Goal: Information Seeking & Learning: Learn about a topic

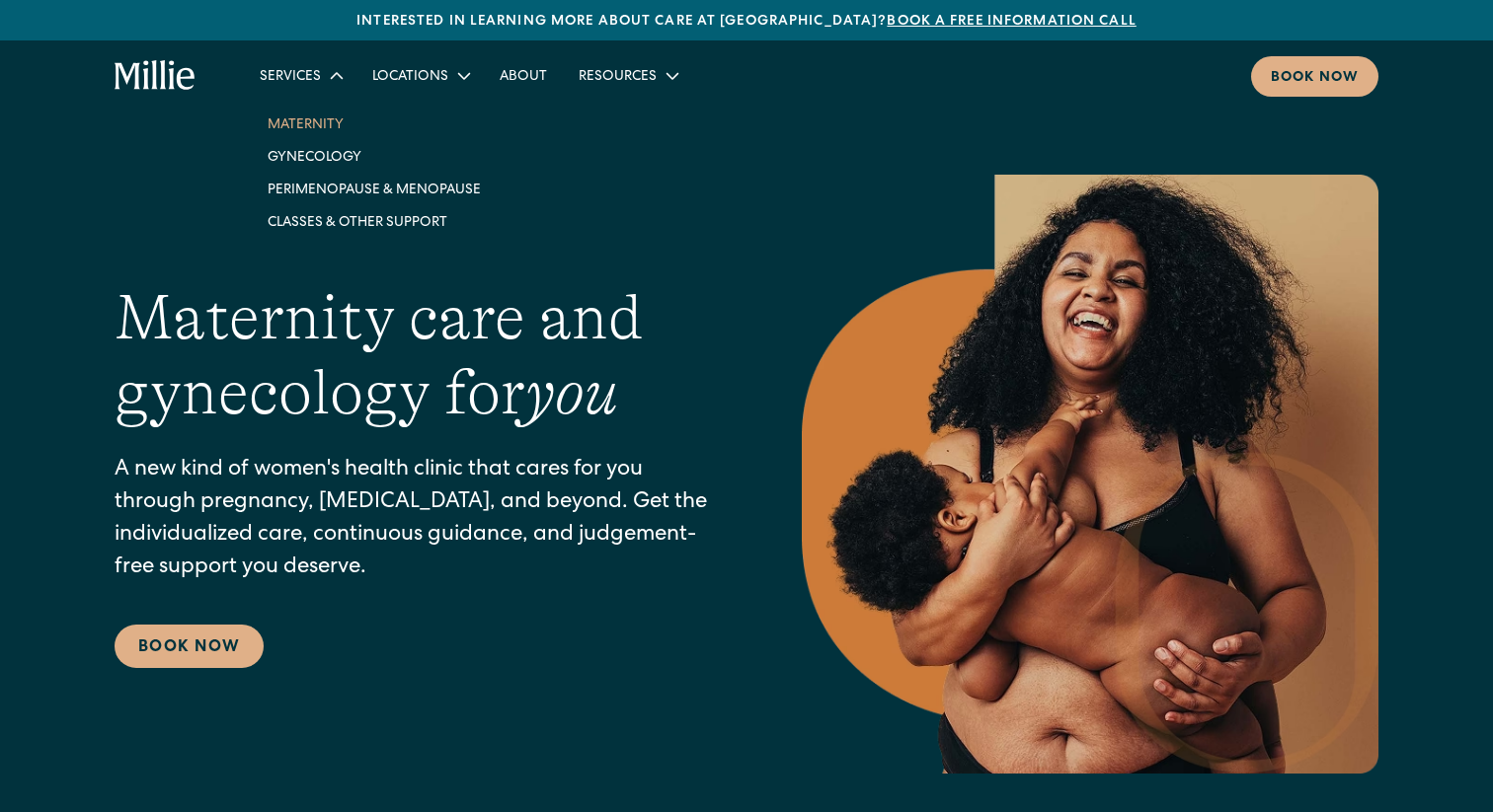
click at [287, 119] on link "Maternity" at bounding box center [374, 123] width 245 height 33
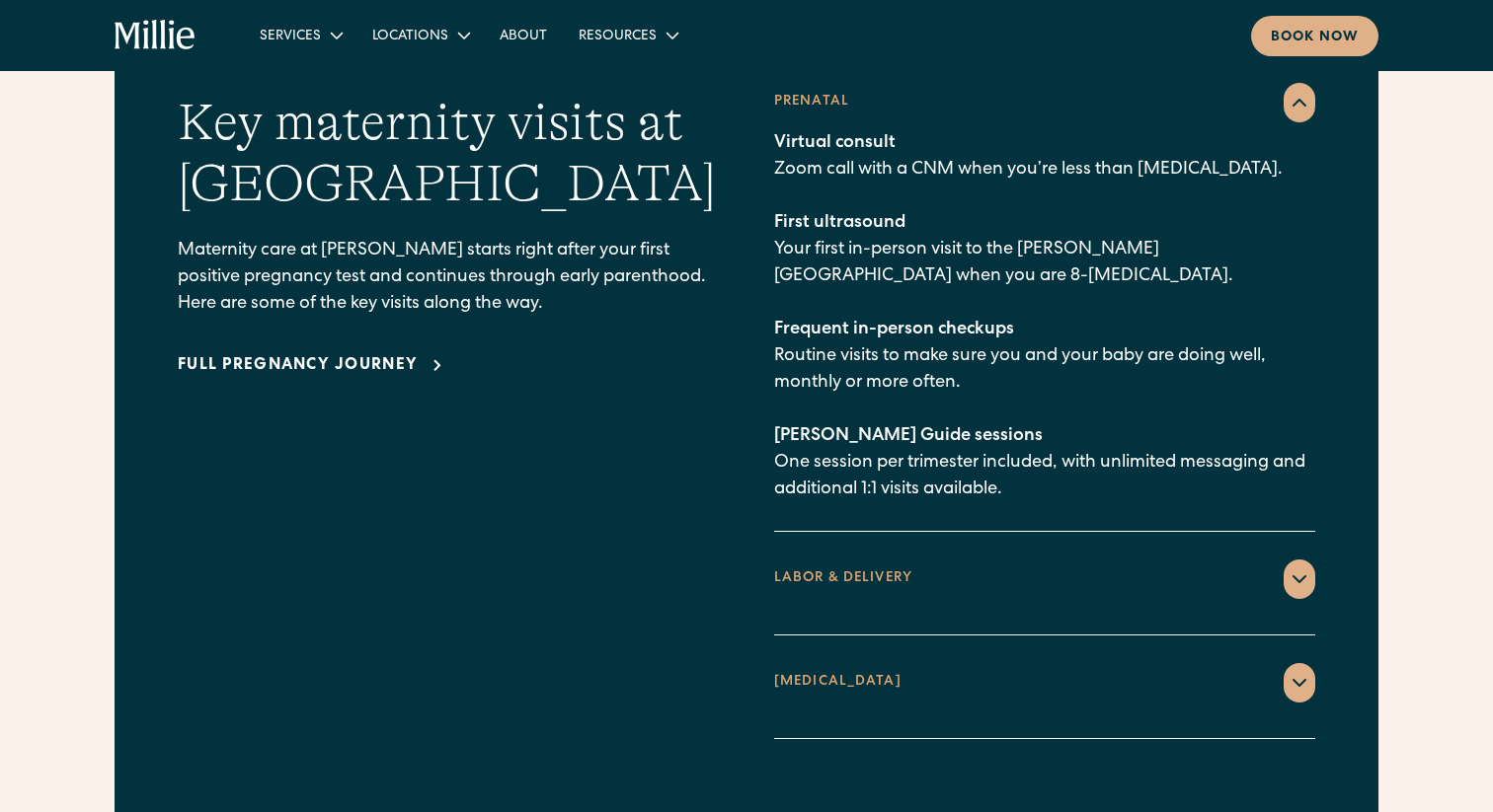
scroll to position [2901, 0]
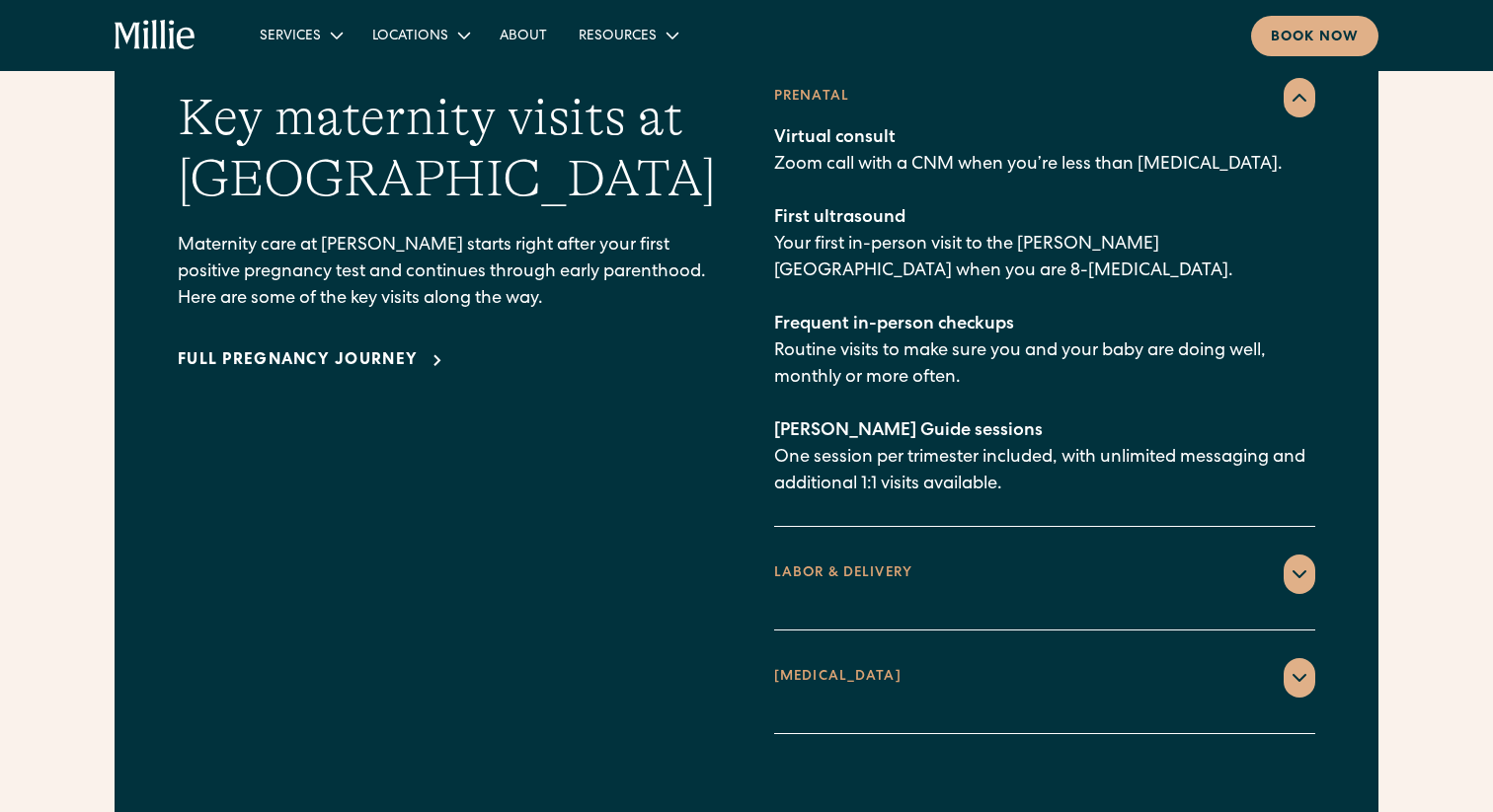
click at [1288, 563] on icon at bounding box center [1299, 575] width 24 height 24
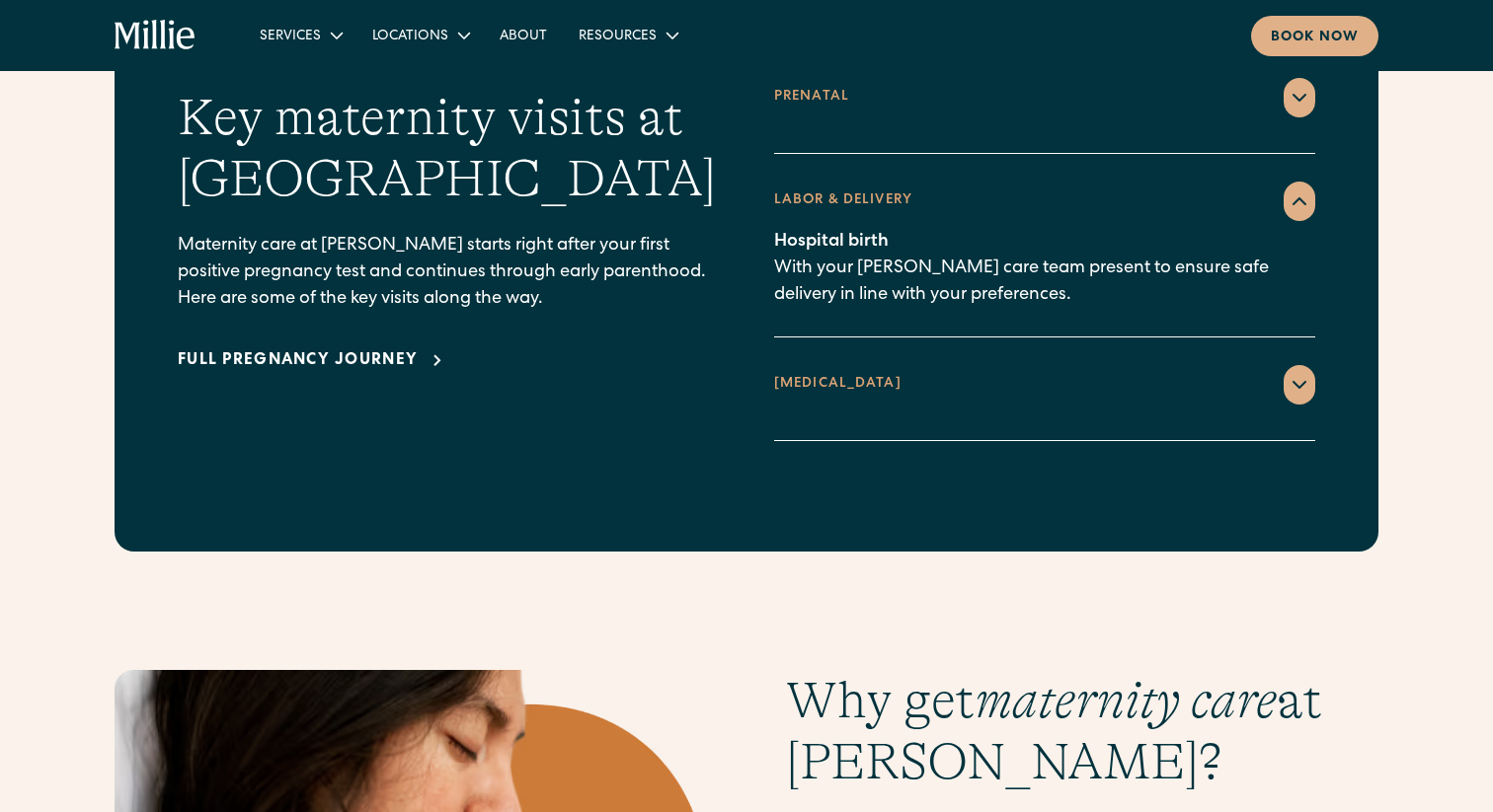
click at [1295, 373] on icon at bounding box center [1299, 385] width 24 height 24
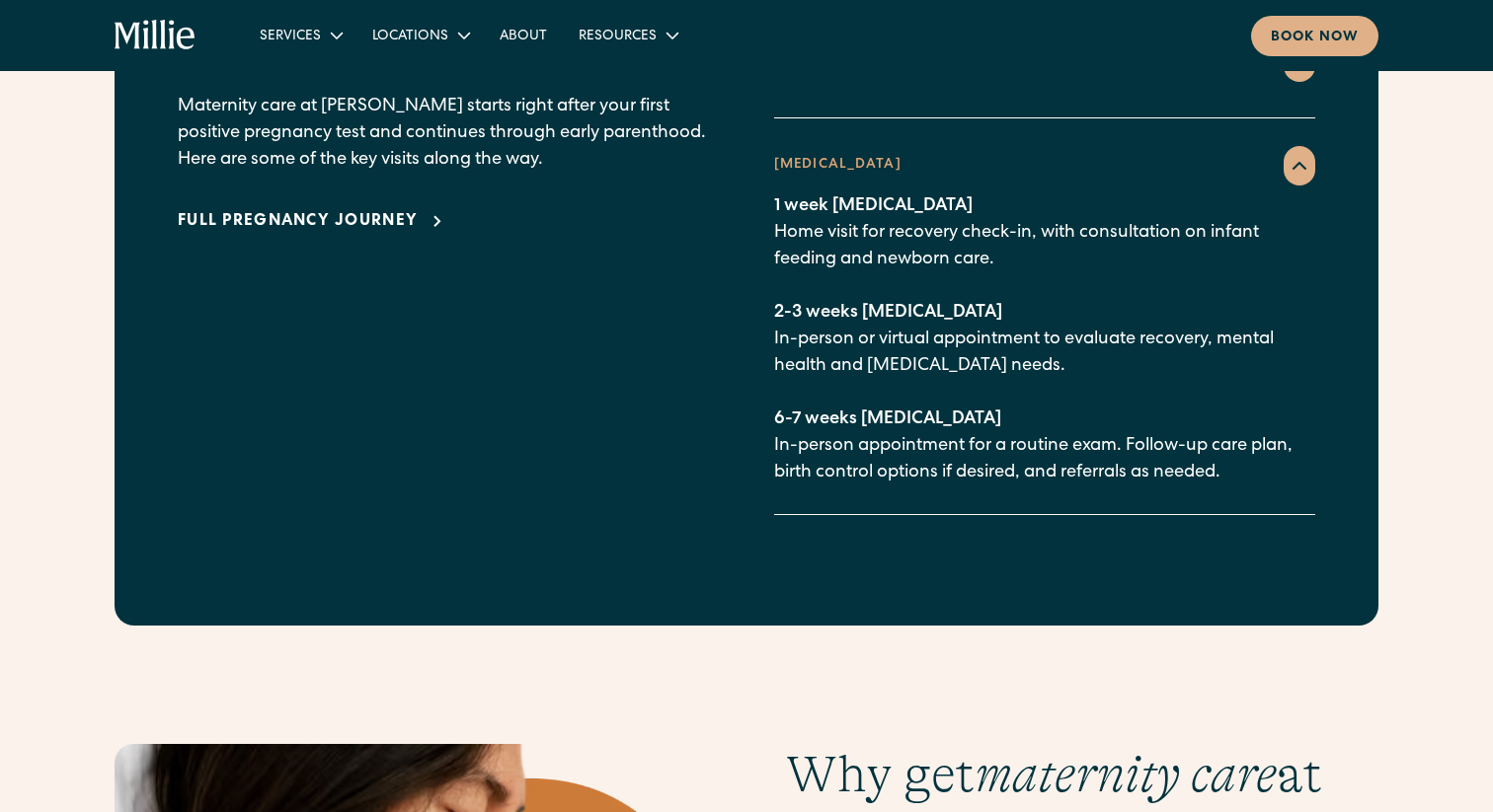
scroll to position [3042, 0]
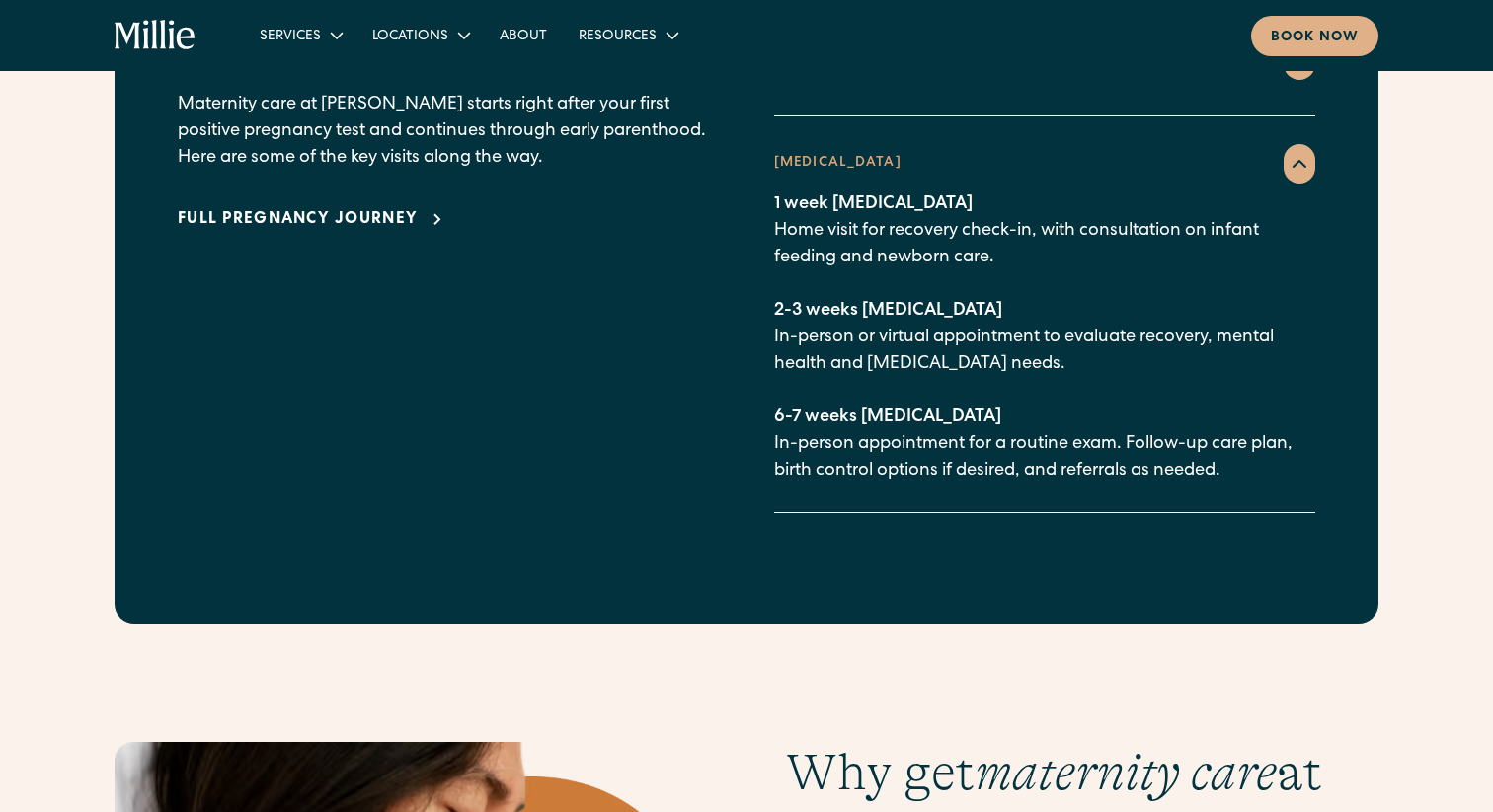
click at [389, 208] on div "Full pregnancy journey" at bounding box center [298, 220] width 240 height 24
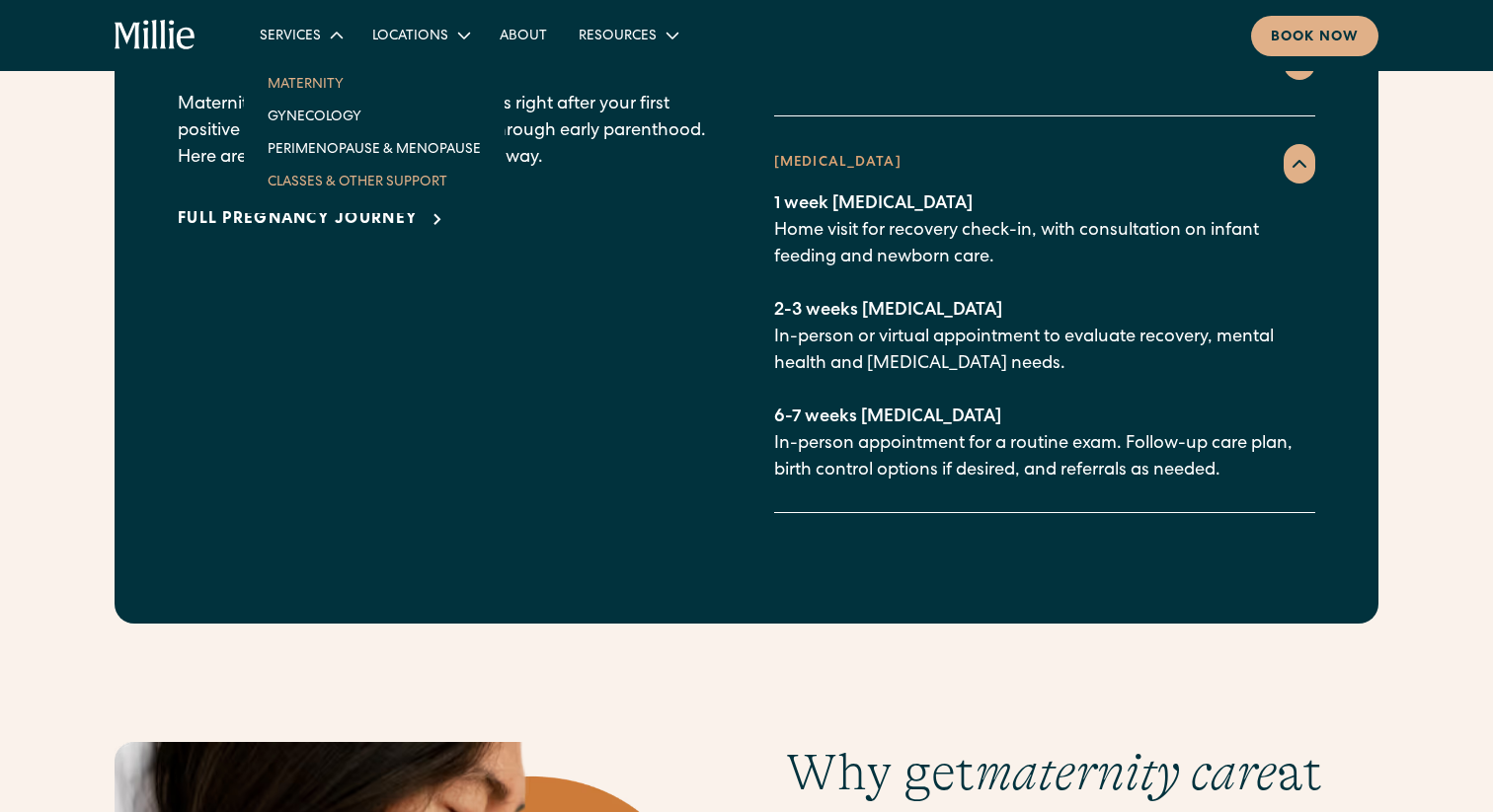
click at [319, 180] on link "Classes & Other Support" at bounding box center [374, 181] width 245 height 33
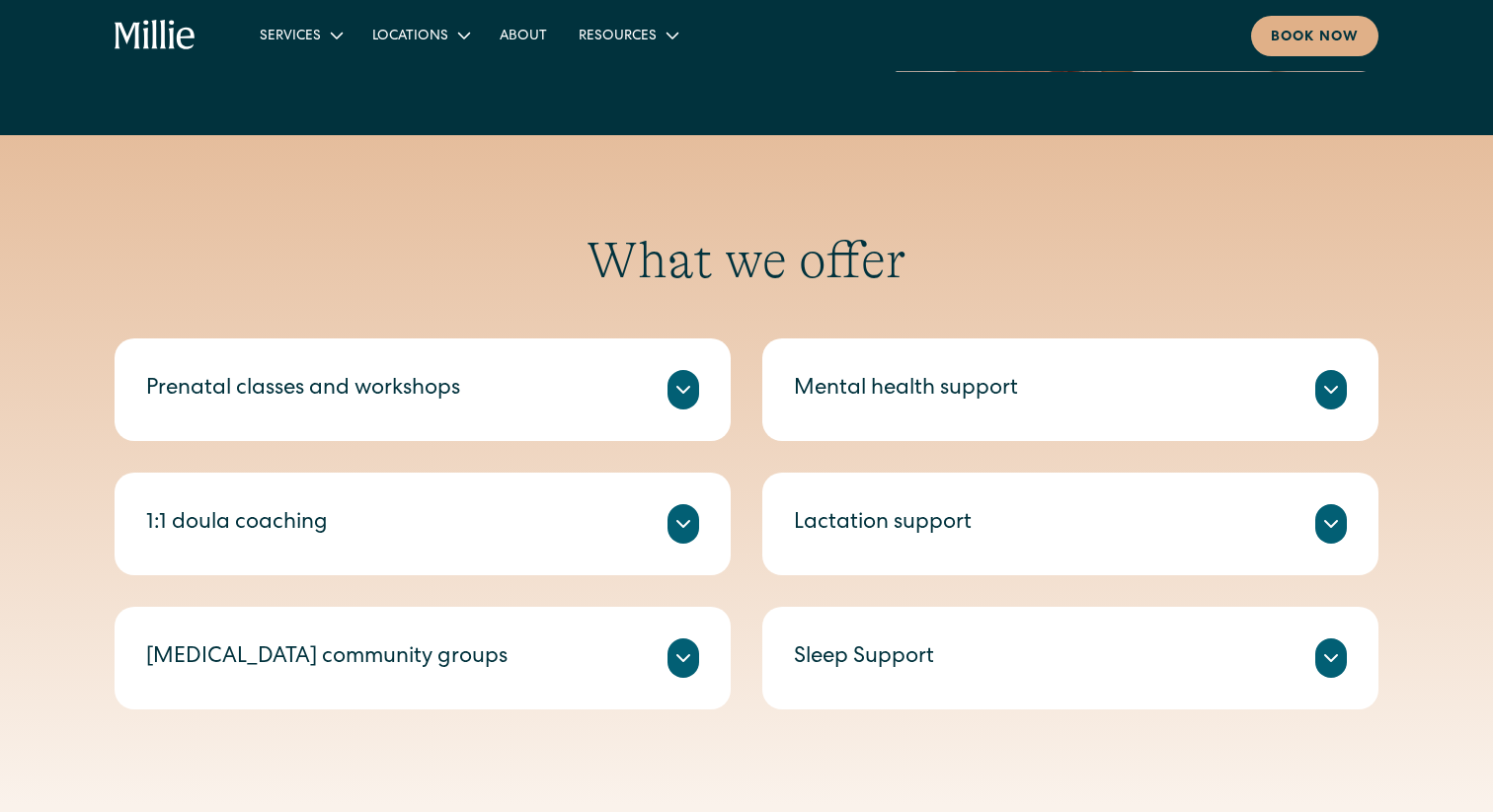
scroll to position [588, 0]
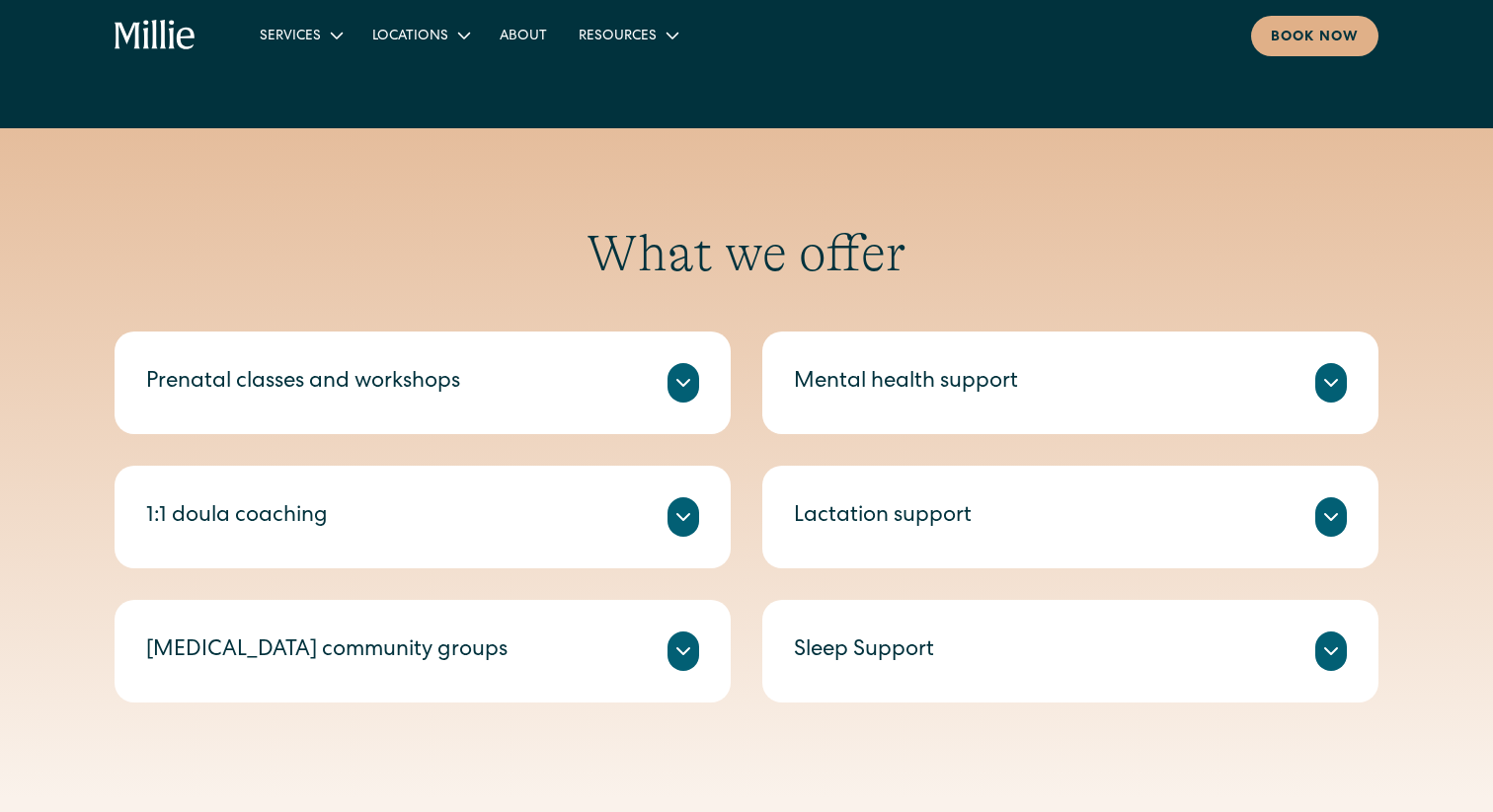
click at [661, 397] on div "Prenatal classes and workshops" at bounding box center [422, 383] width 553 height 40
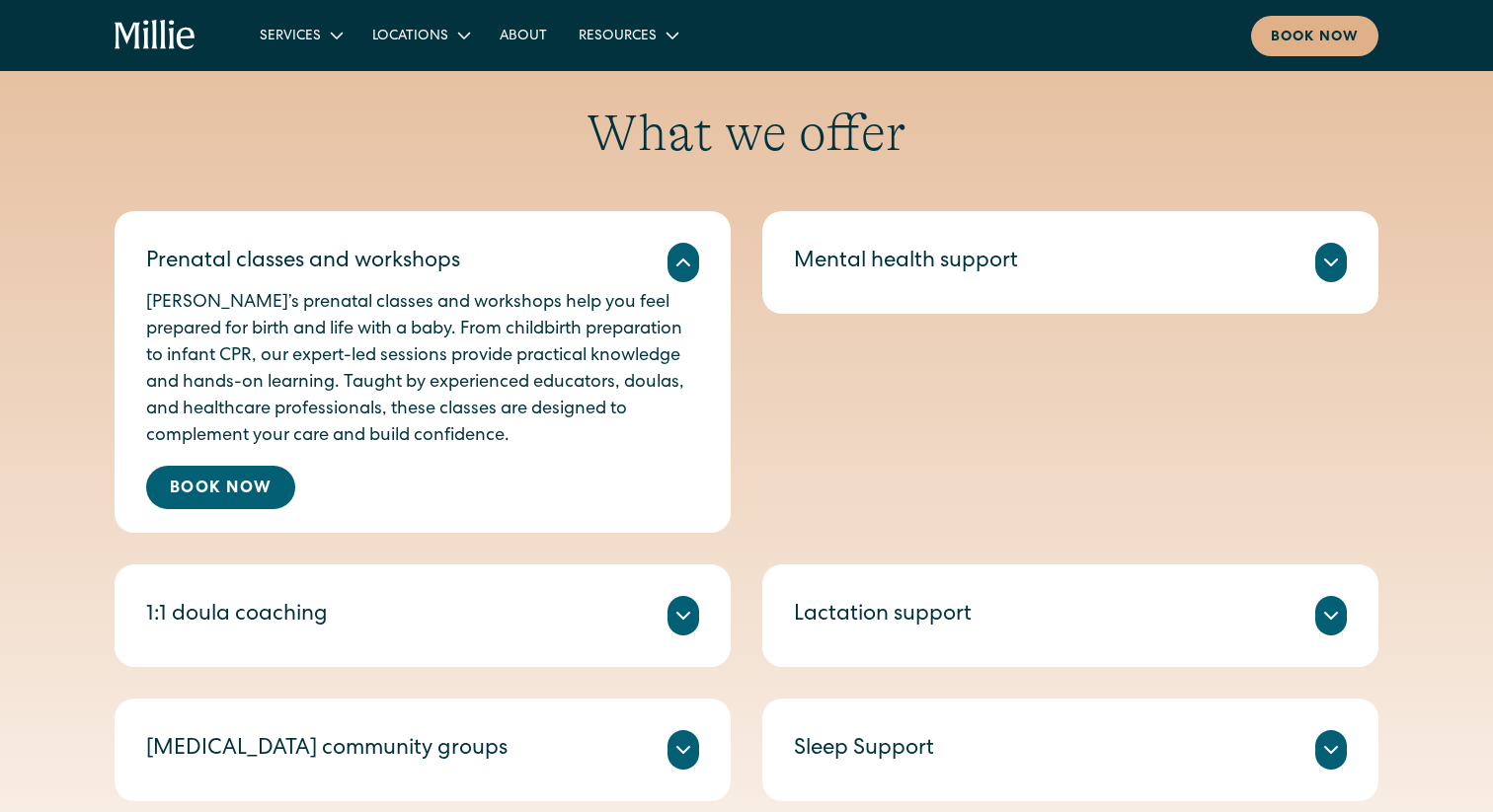
scroll to position [724, 0]
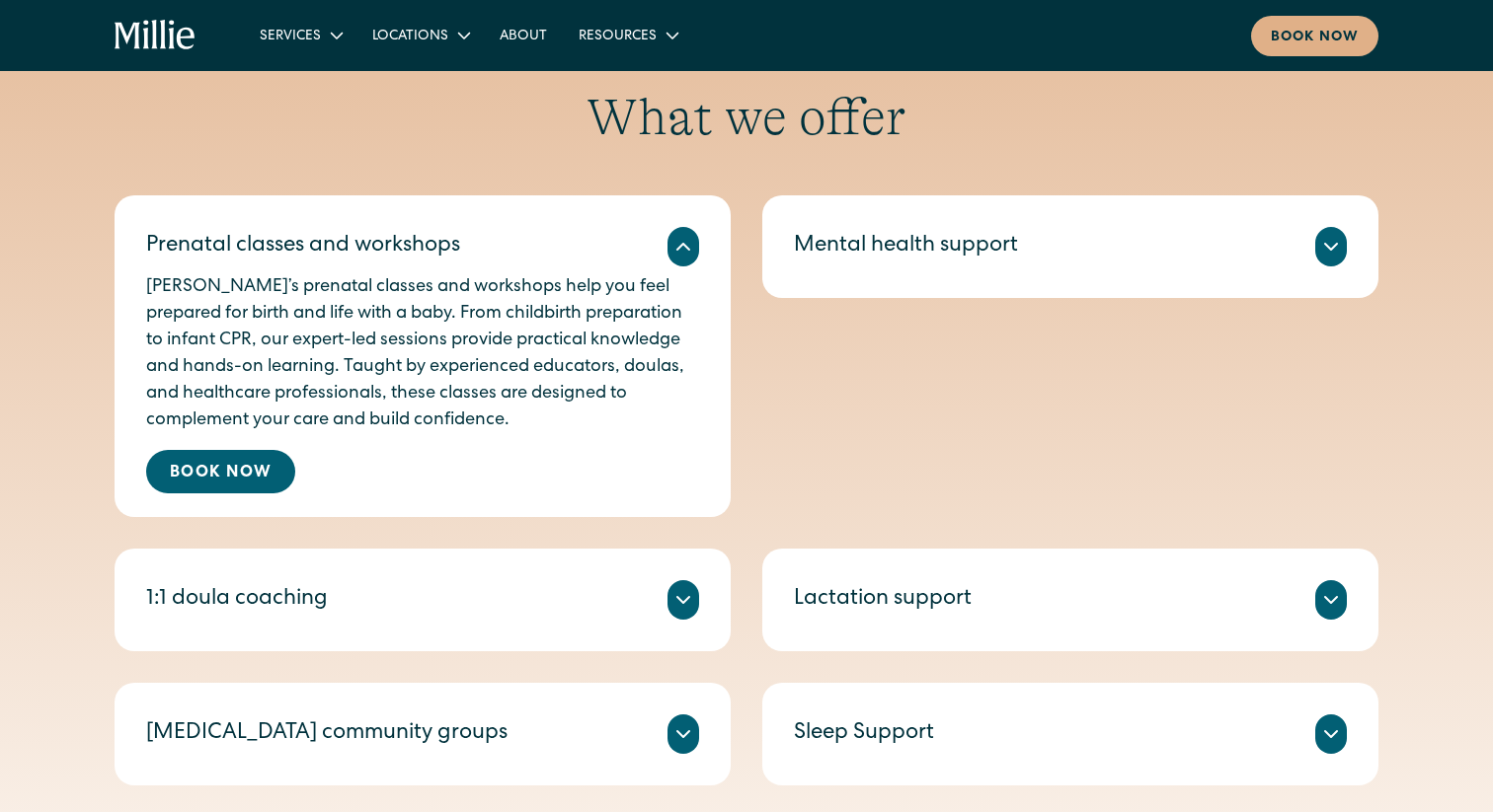
click at [593, 579] on div "1:1 doula coaching Millie Guides are experienced doulas who offer 1:1 sessions …" at bounding box center [422, 600] width 616 height 102
click at [688, 603] on icon at bounding box center [683, 601] width 24 height 24
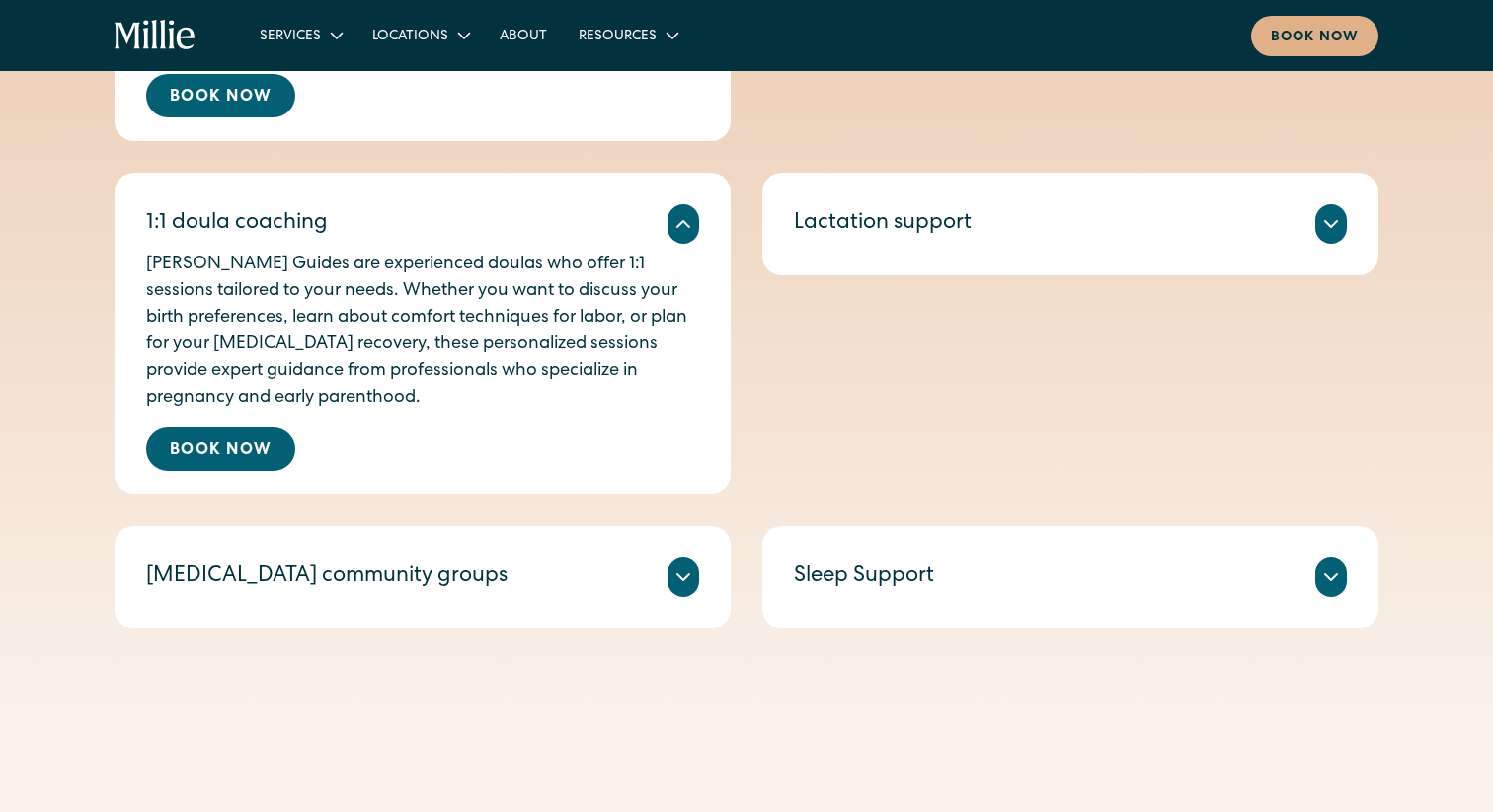
scroll to position [1104, 0]
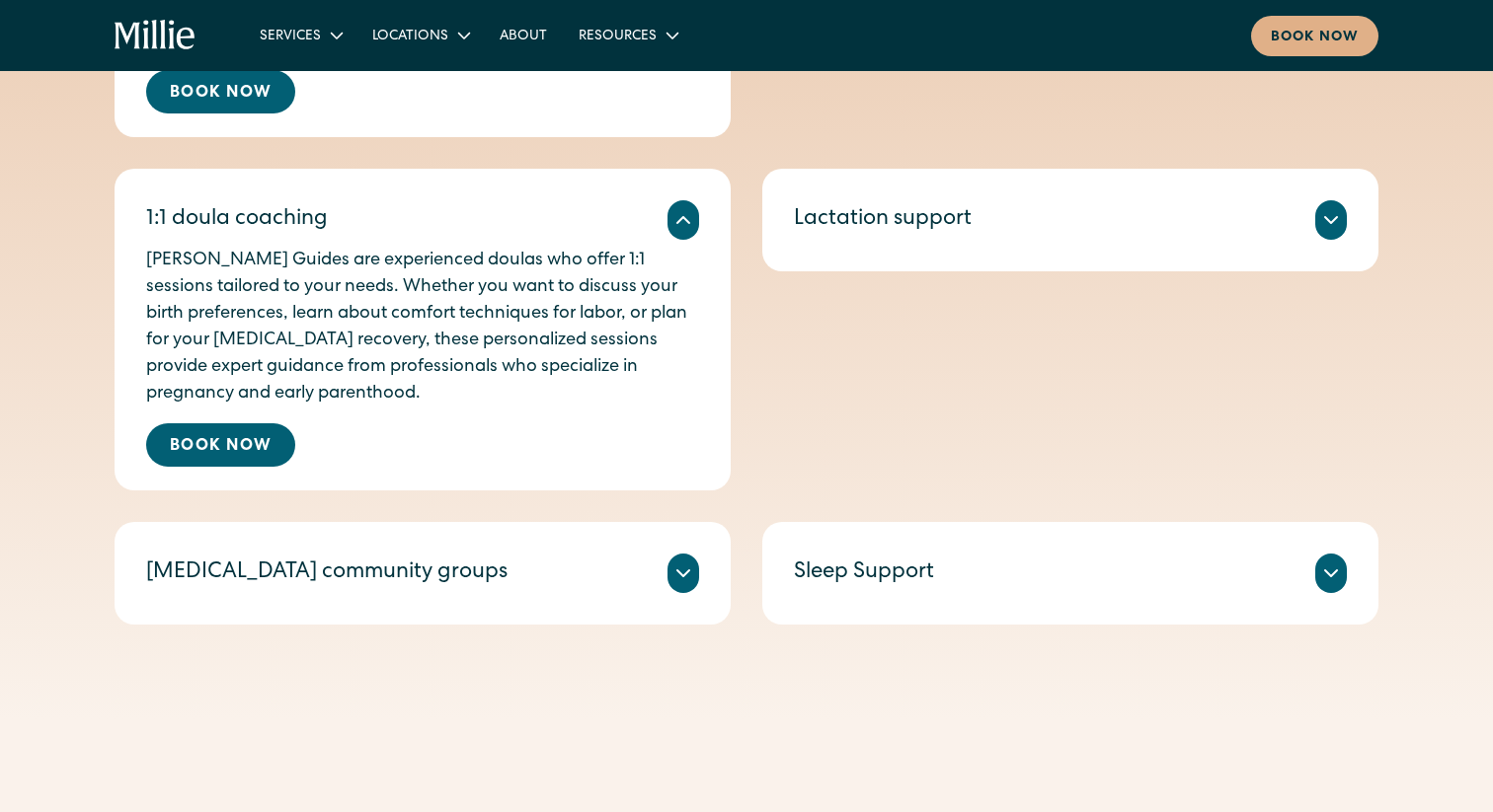
click at [688, 579] on icon at bounding box center [683, 574] width 24 height 24
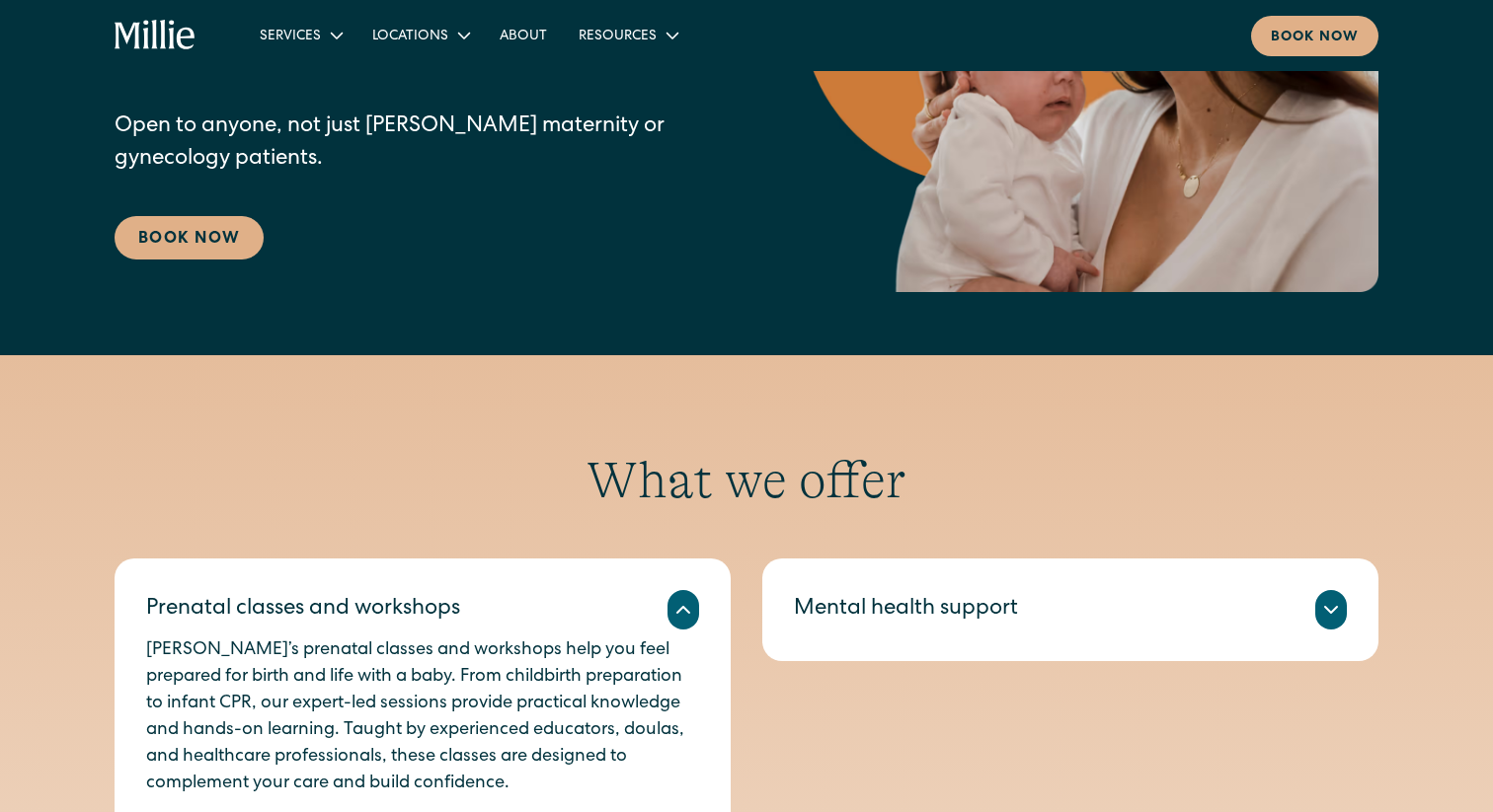
scroll to position [355, 0]
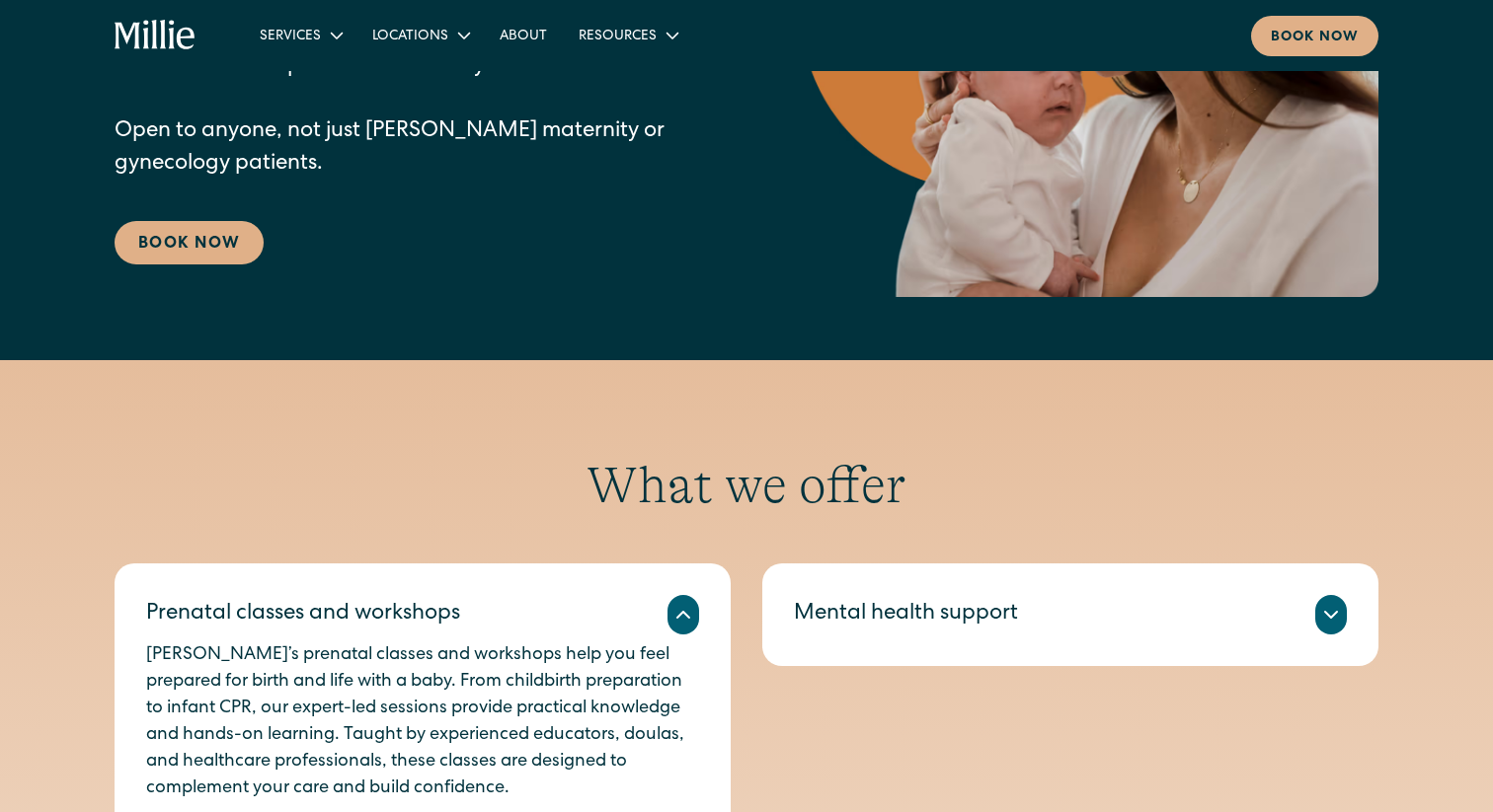
click at [1324, 608] on icon at bounding box center [1331, 615] width 24 height 24
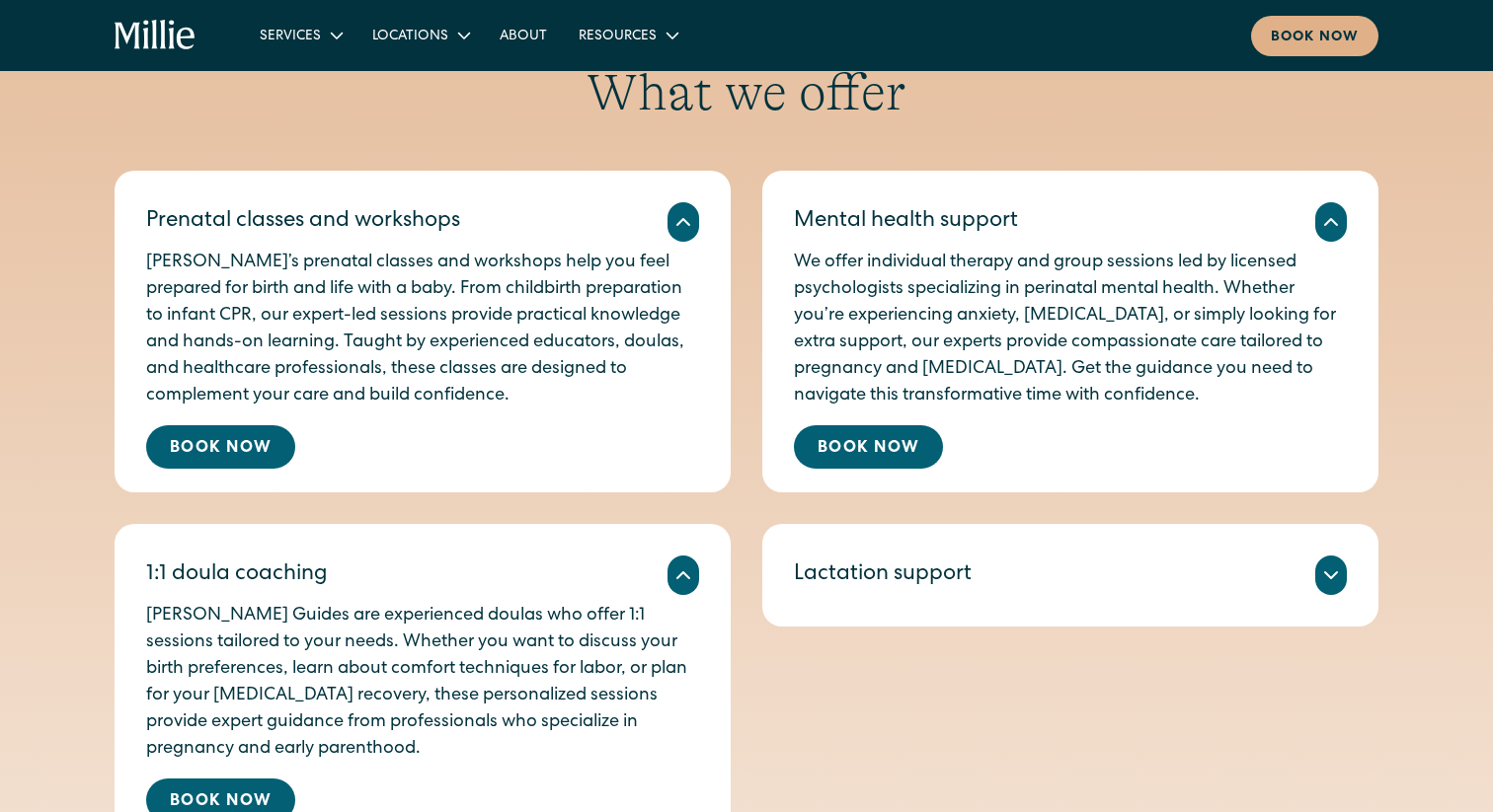
scroll to position [761, 0]
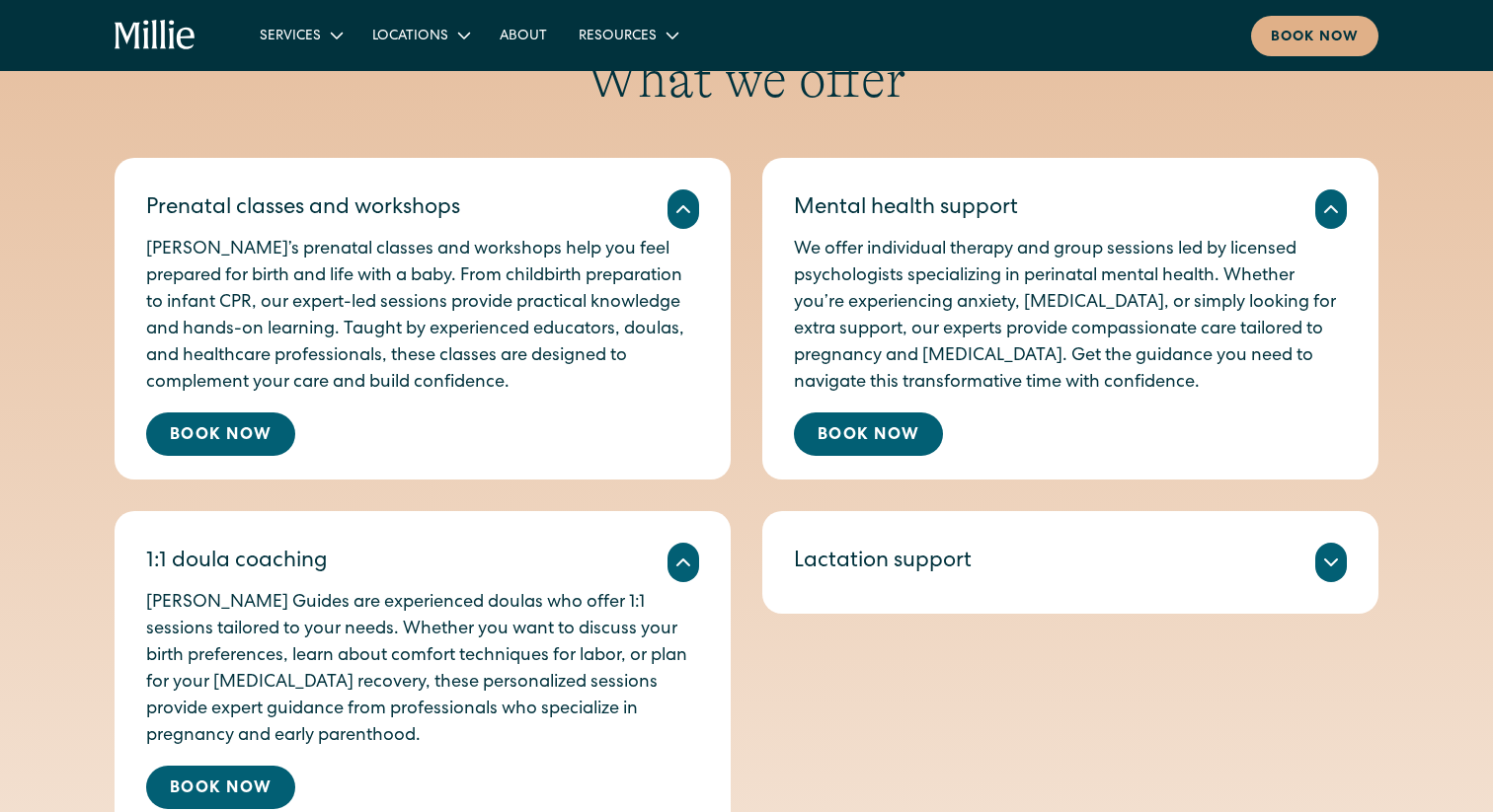
click at [1319, 565] on icon at bounding box center [1331, 563] width 24 height 24
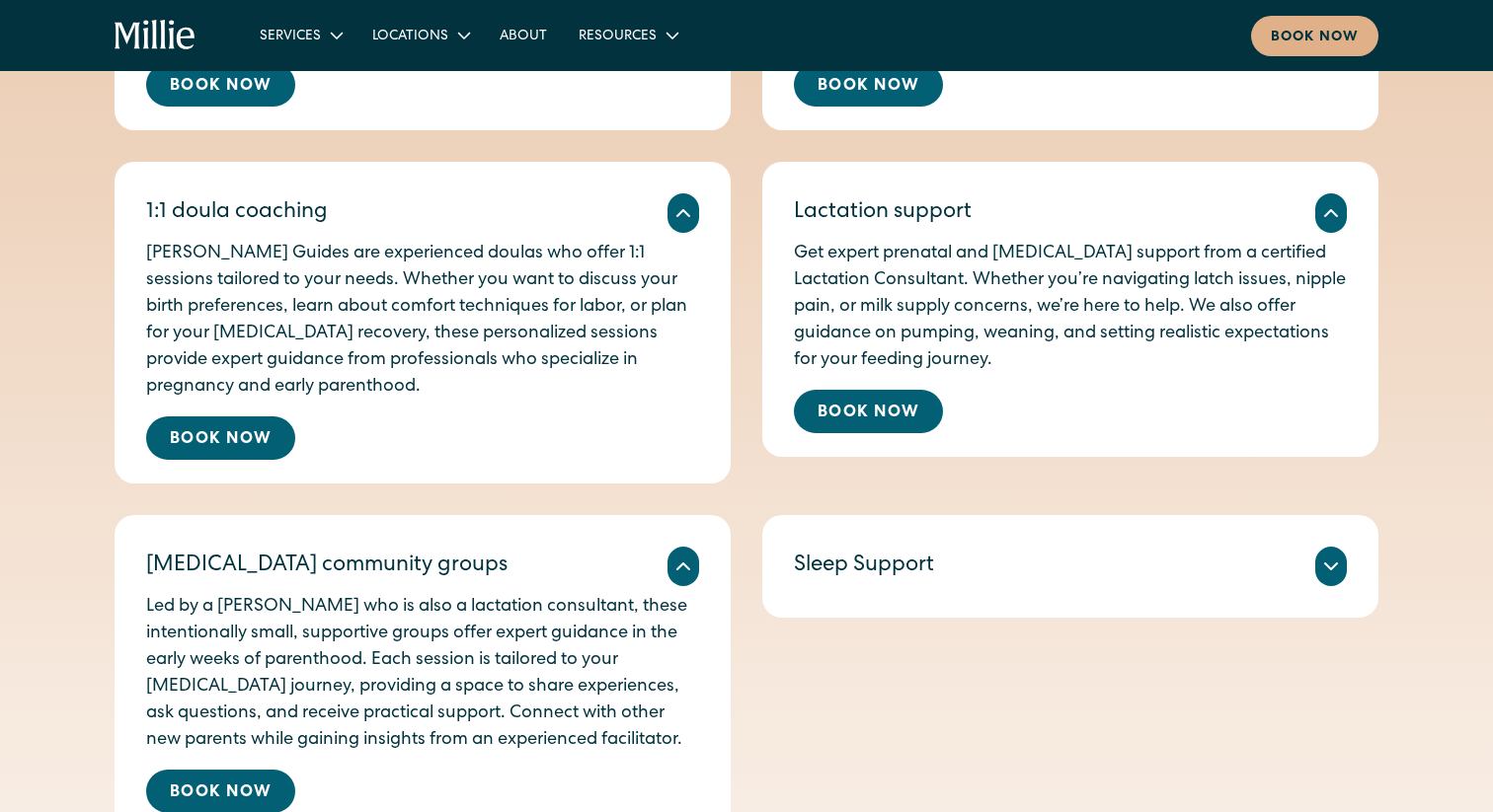
scroll to position [1112, 0]
click at [1320, 562] on icon at bounding box center [1331, 566] width 24 height 24
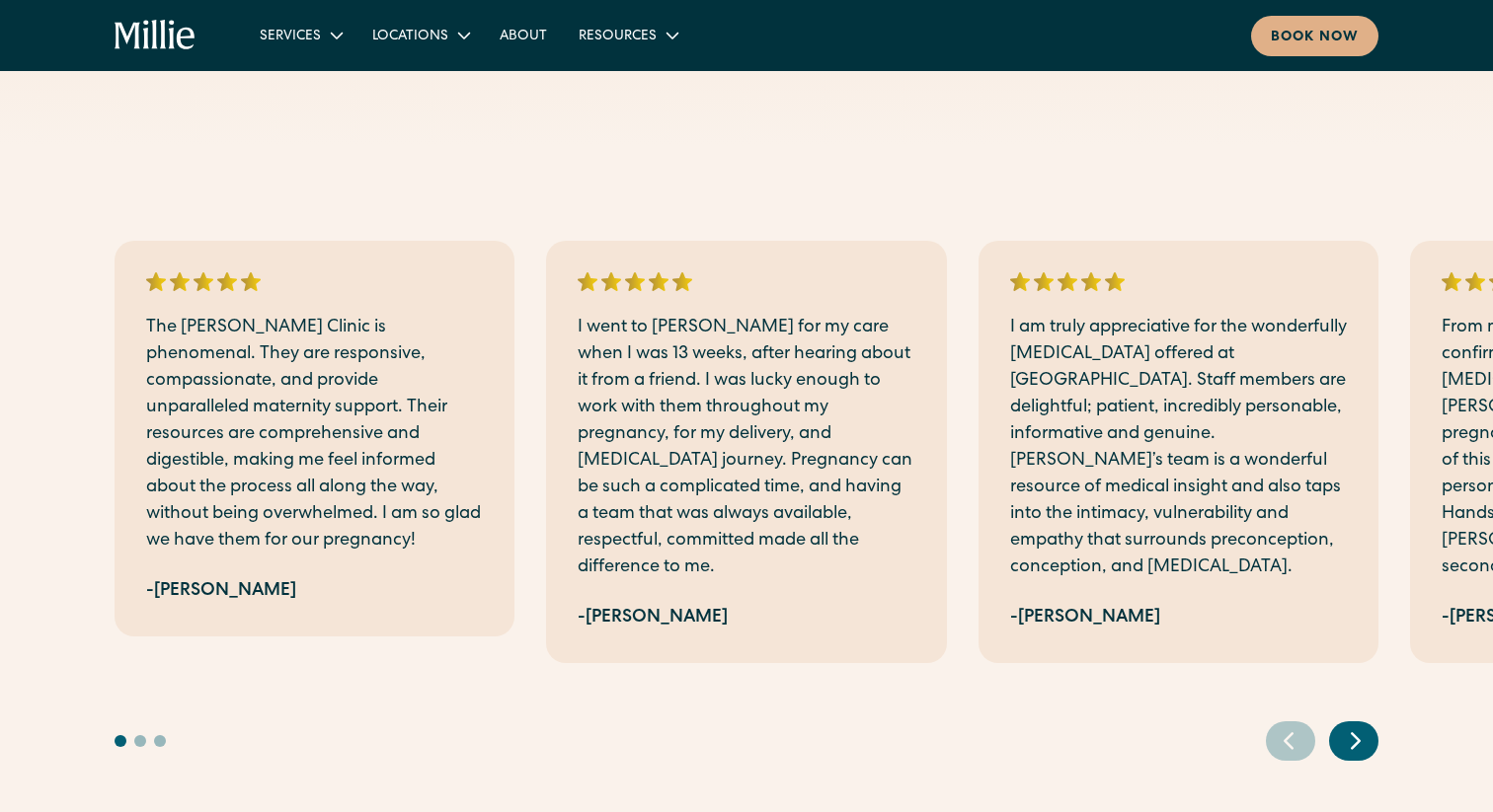
scroll to position [1898, 0]
click at [519, 34] on link "About" at bounding box center [523, 35] width 79 height 33
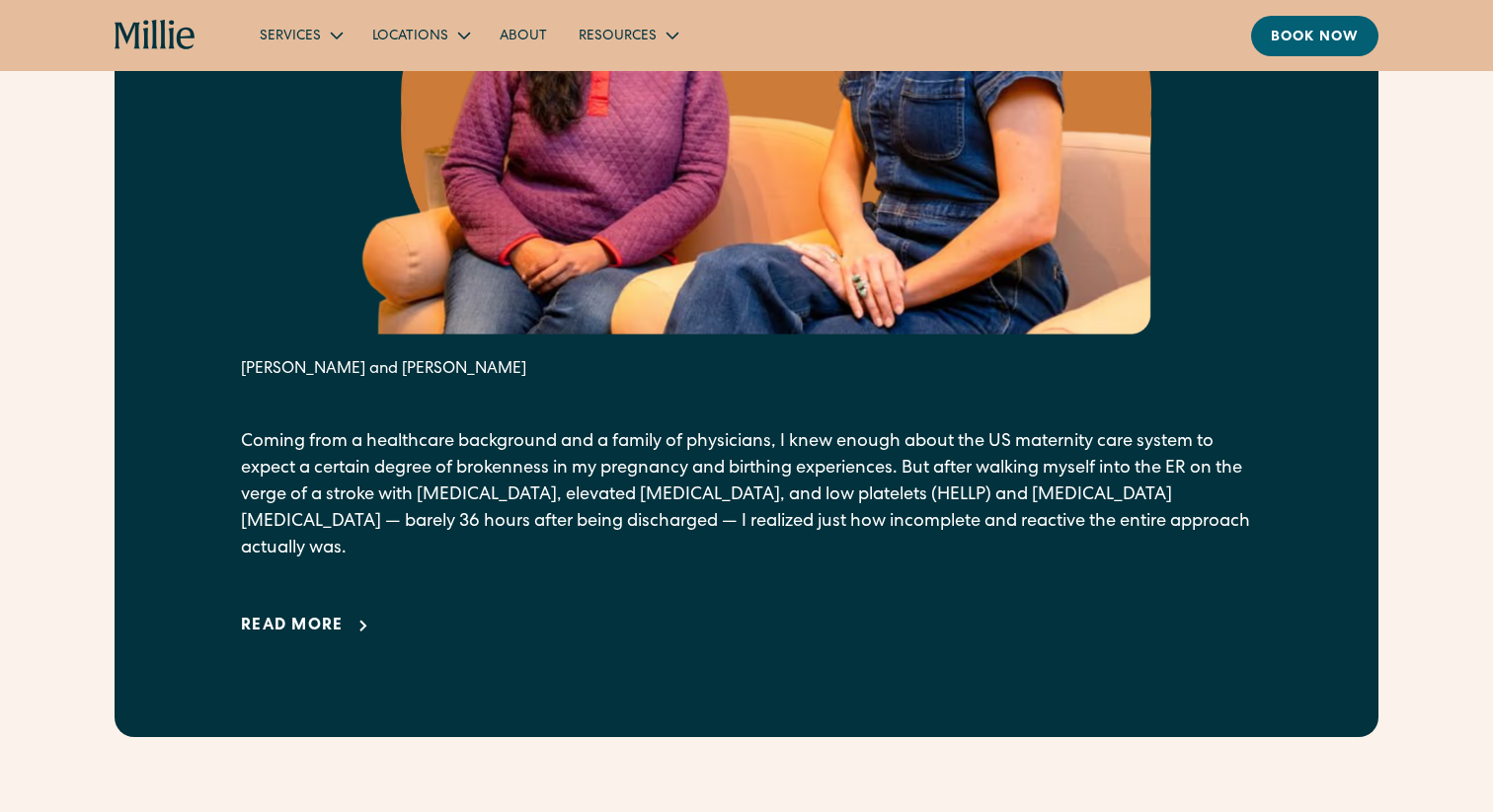
scroll to position [1217, 0]
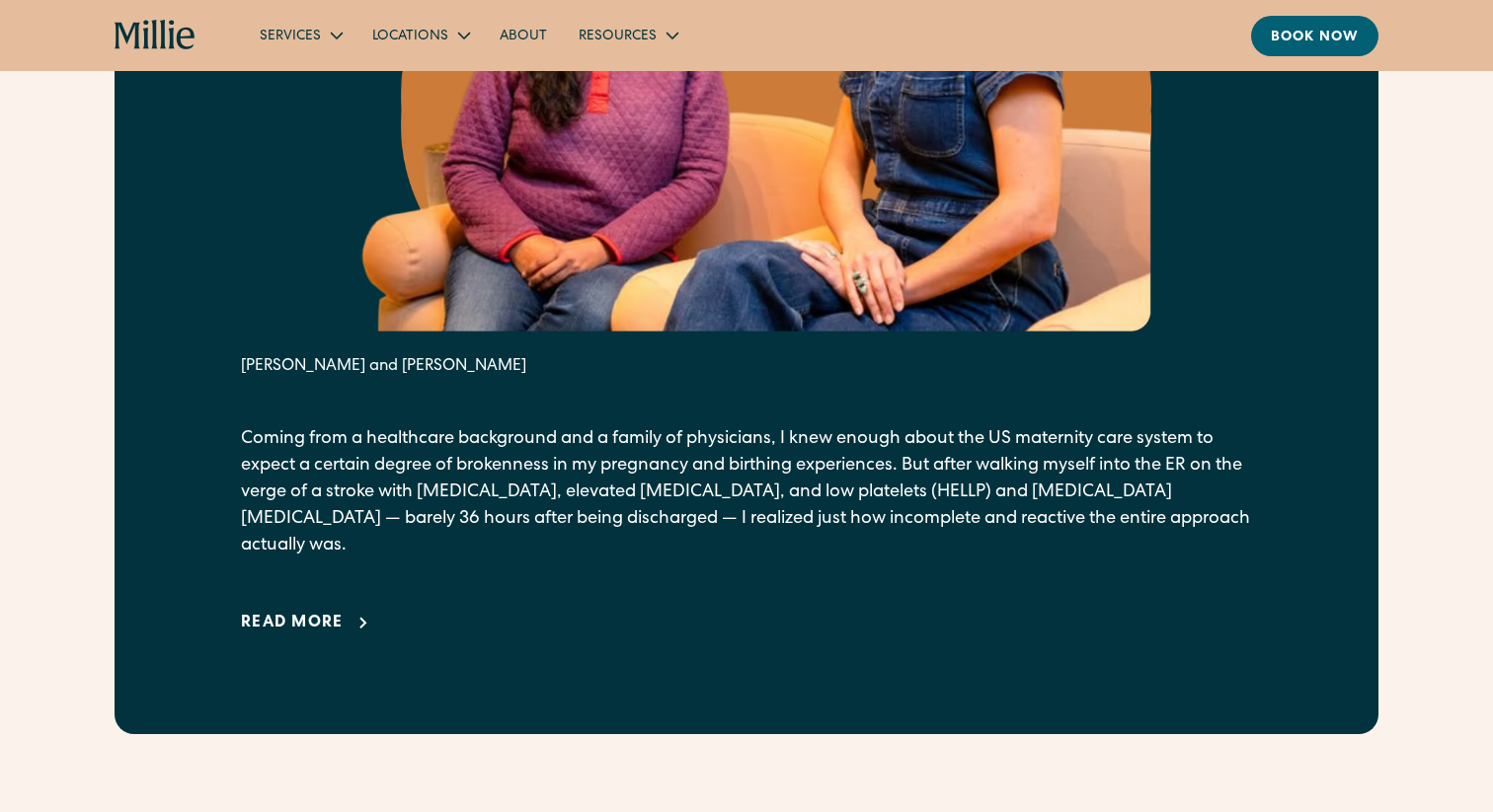
click at [330, 612] on div "Read more" at bounding box center [292, 624] width 102 height 24
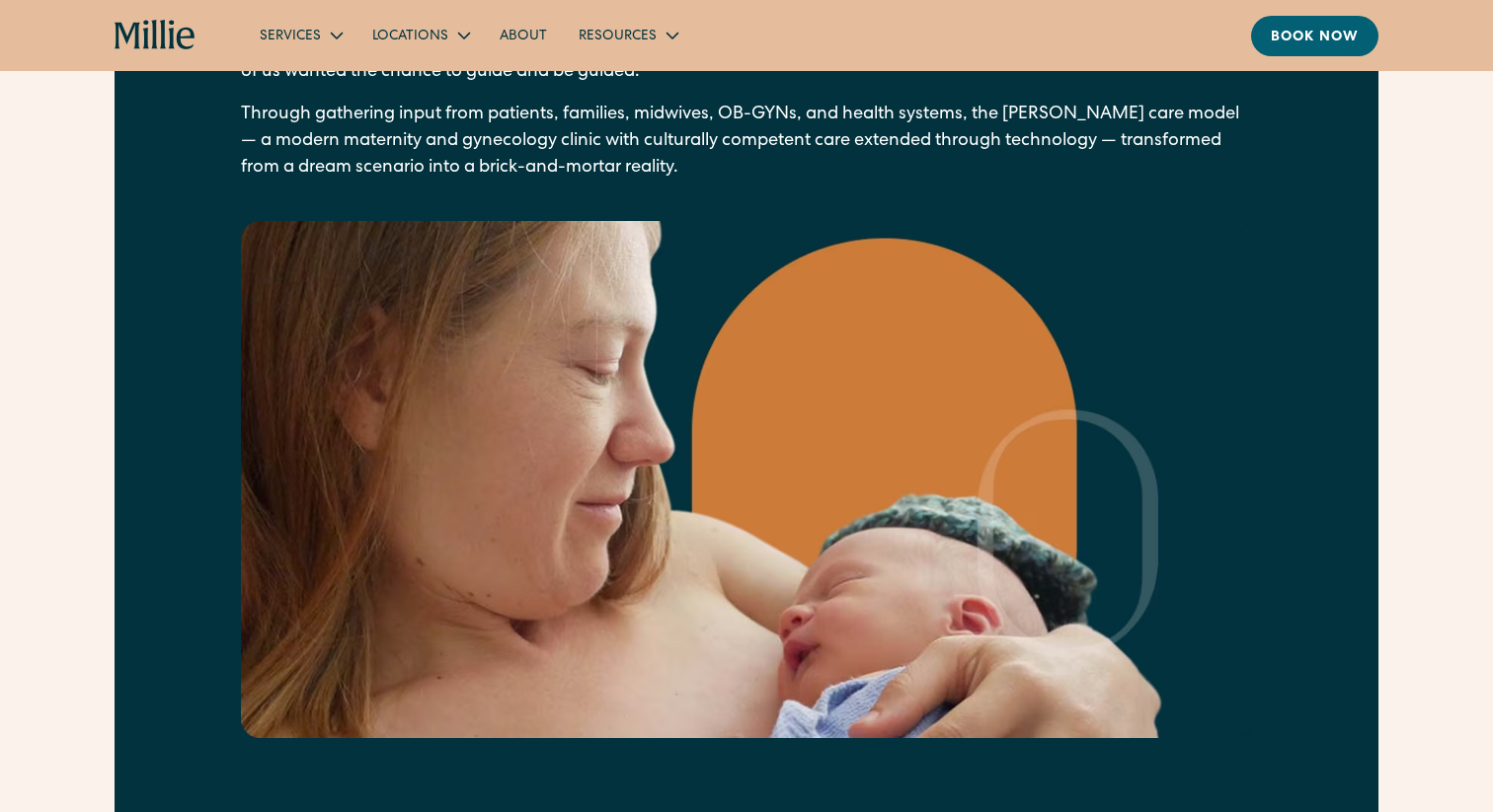
scroll to position [3093, 0]
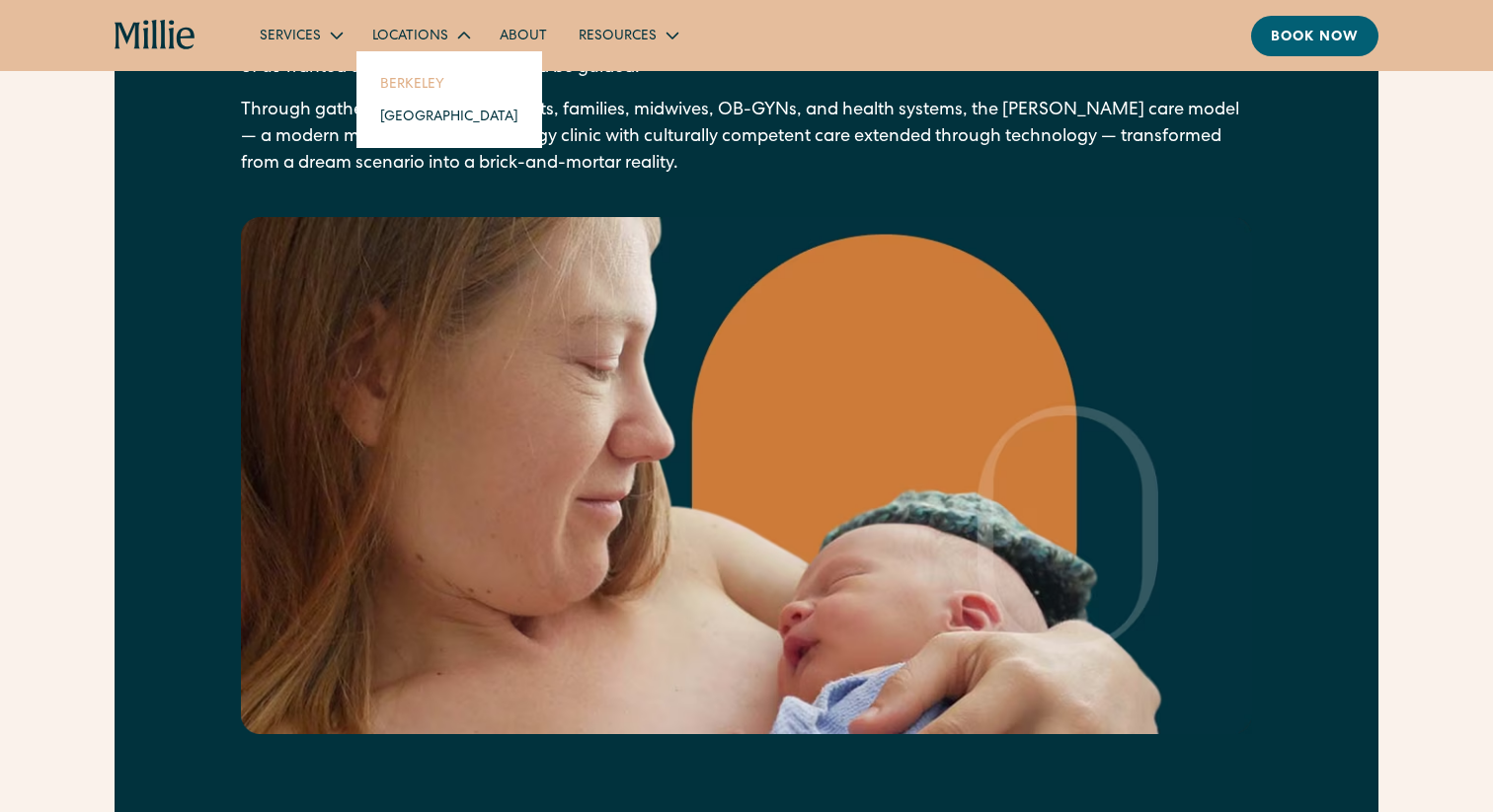
click at [449, 93] on link "Berkeley" at bounding box center [449, 83] width 170 height 33
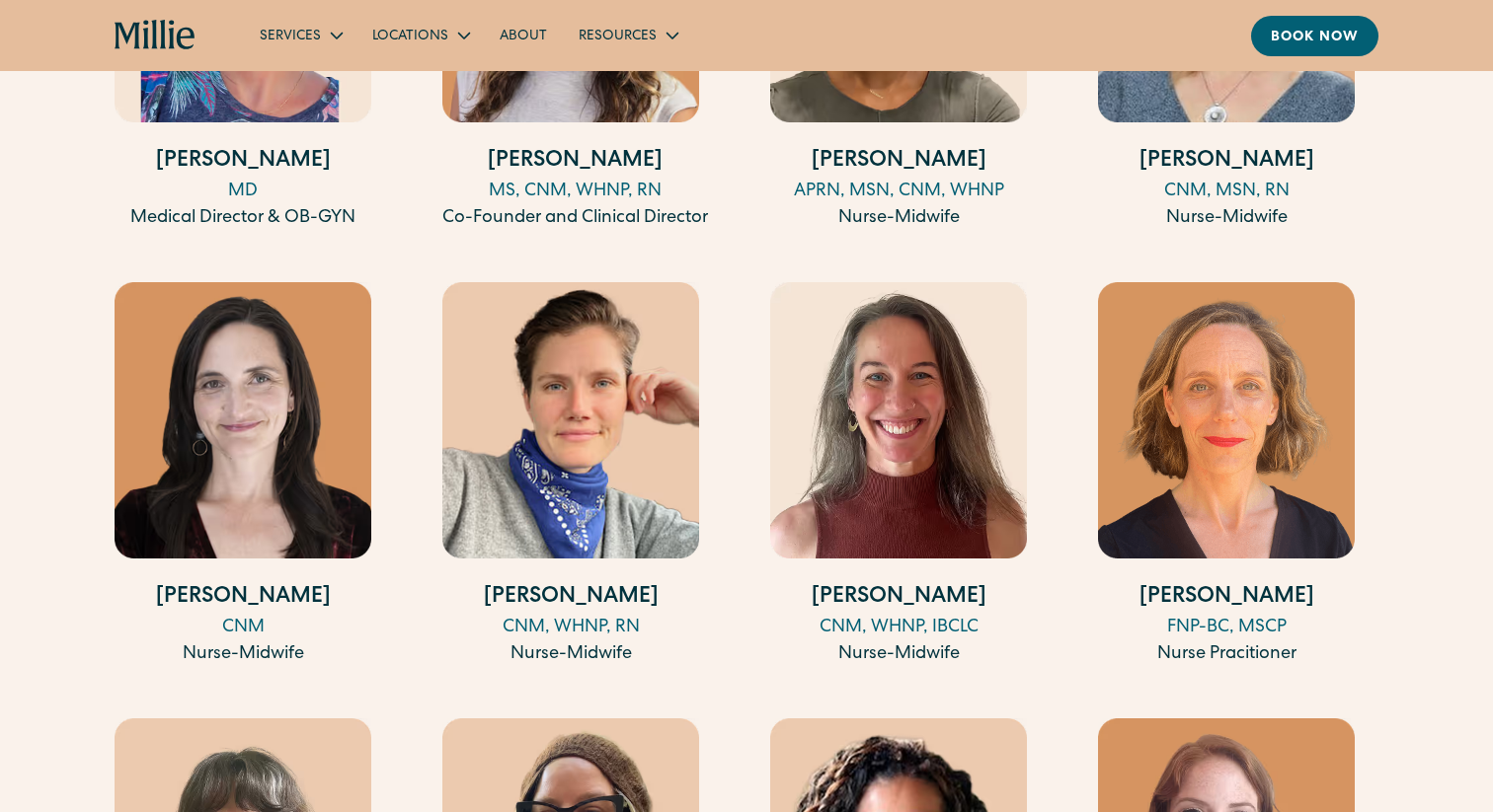
scroll to position [2285, 0]
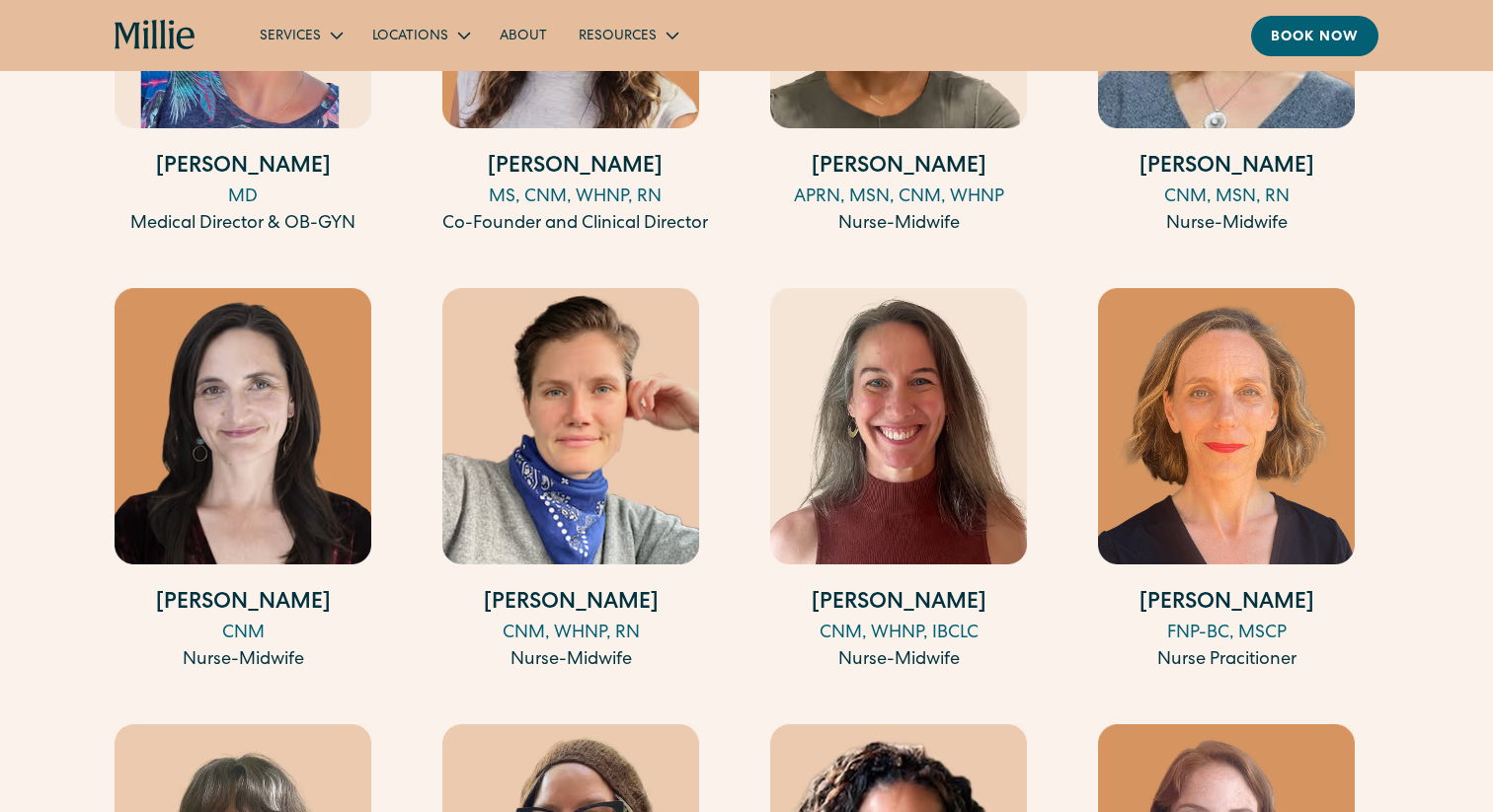
click at [616, 444] on img at bounding box center [571, 426] width 257 height 276
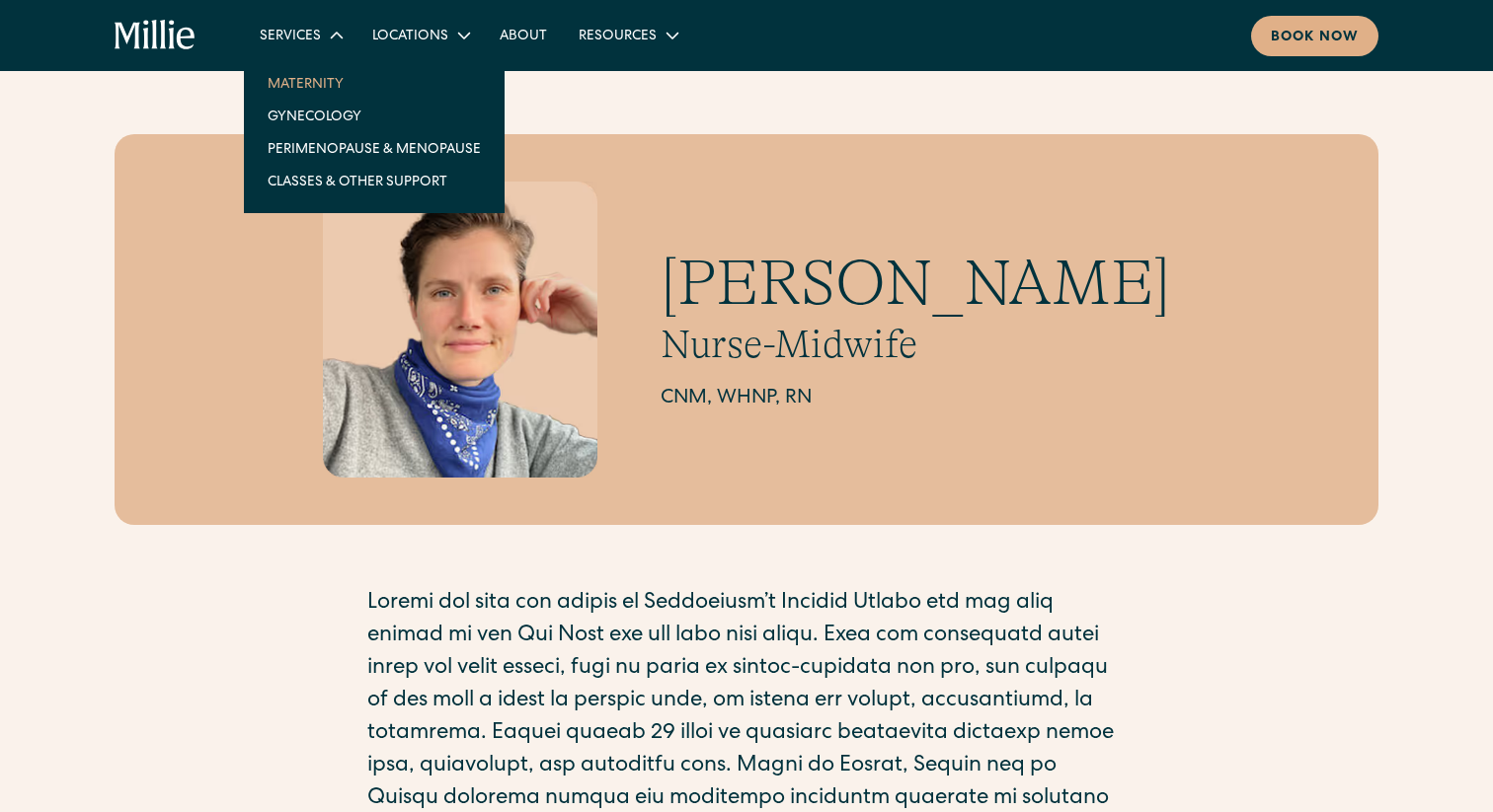
click at [302, 90] on link "Maternity" at bounding box center [374, 83] width 245 height 33
